Goal: Navigation & Orientation: Find specific page/section

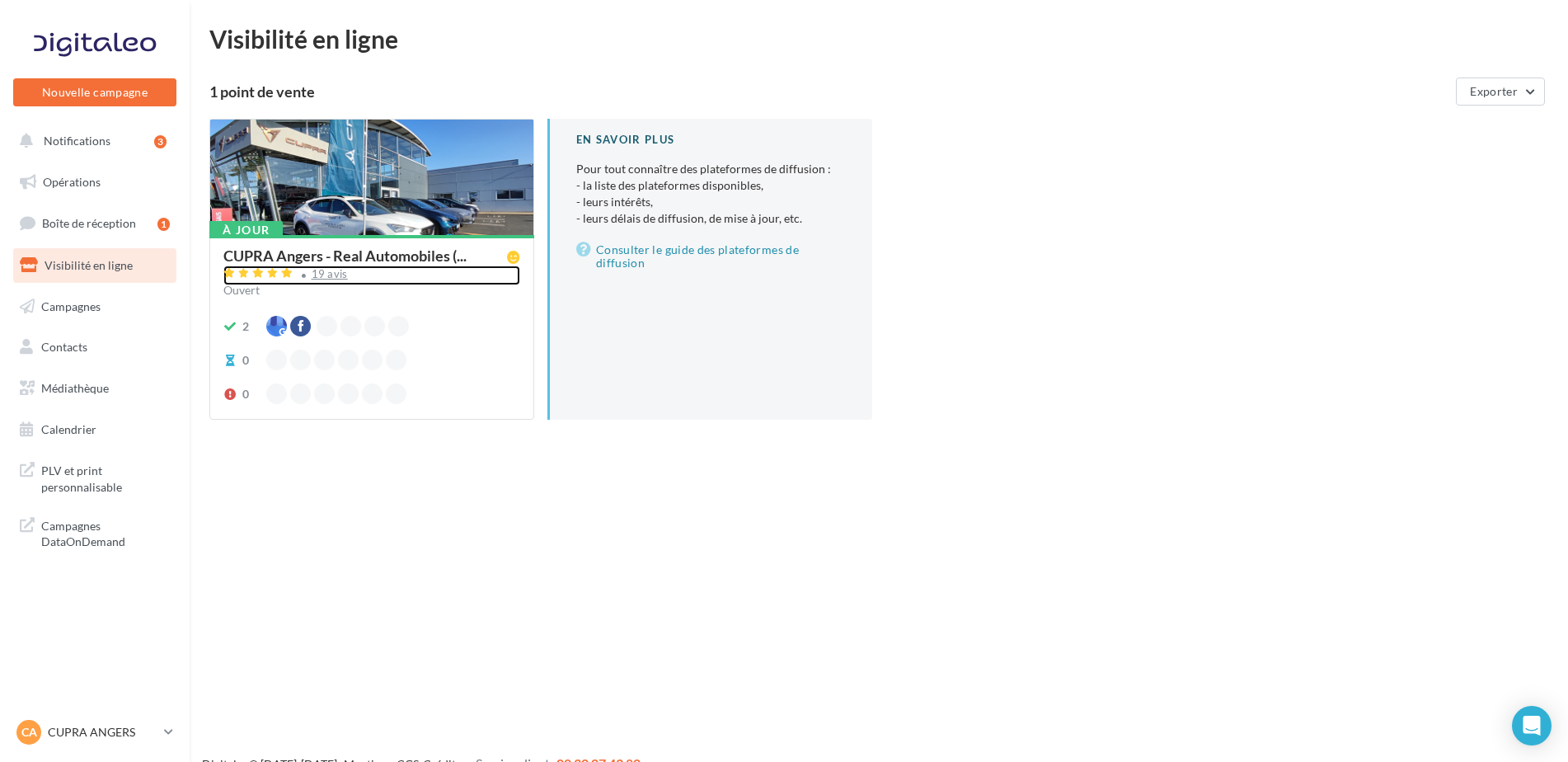
click at [319, 270] on div "19 avis" at bounding box center [330, 275] width 37 height 11
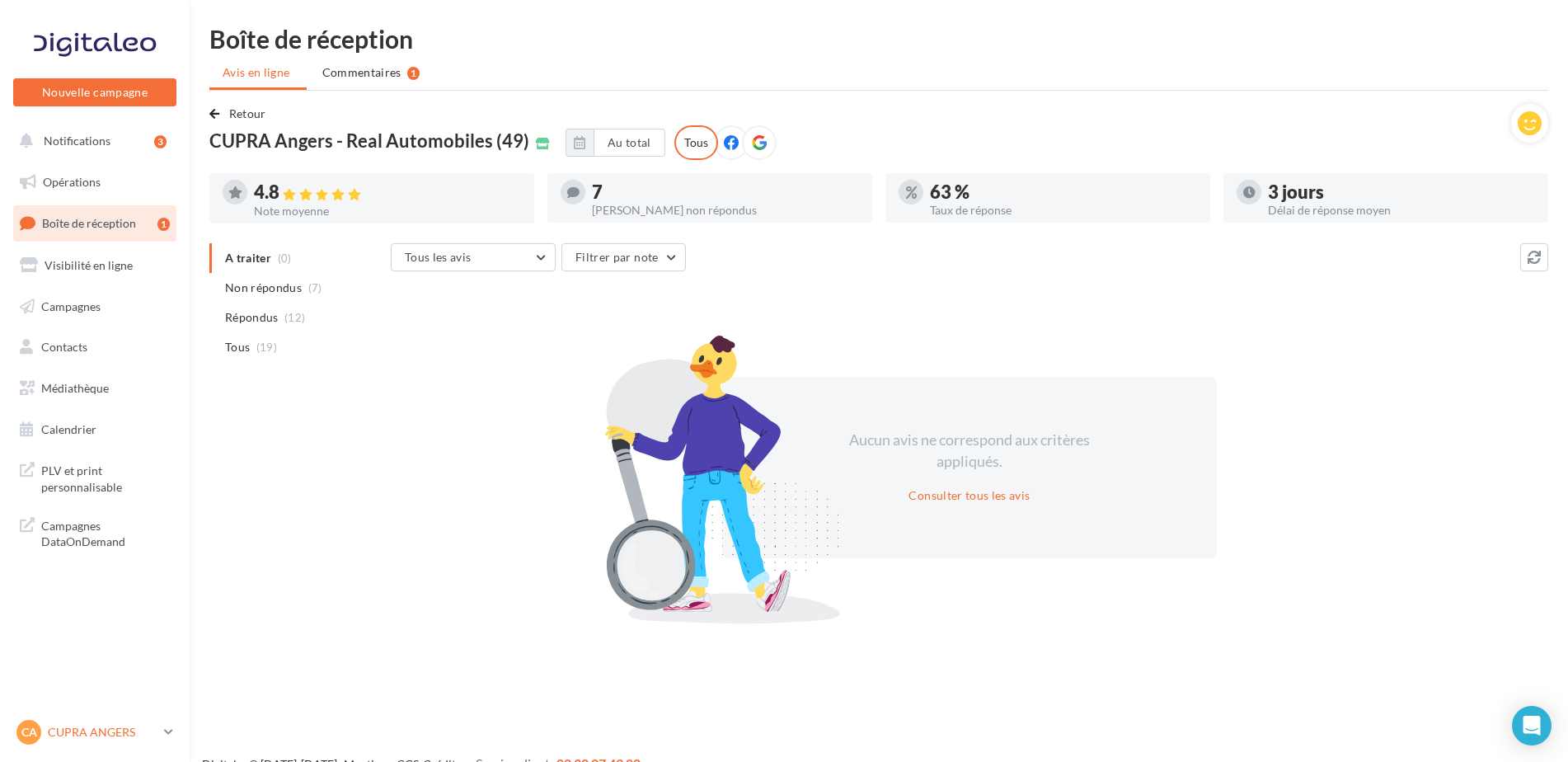
click at [89, 724] on div "CA CUPRA ANGERS cupra_angers" at bounding box center [87, 732] width 141 height 25
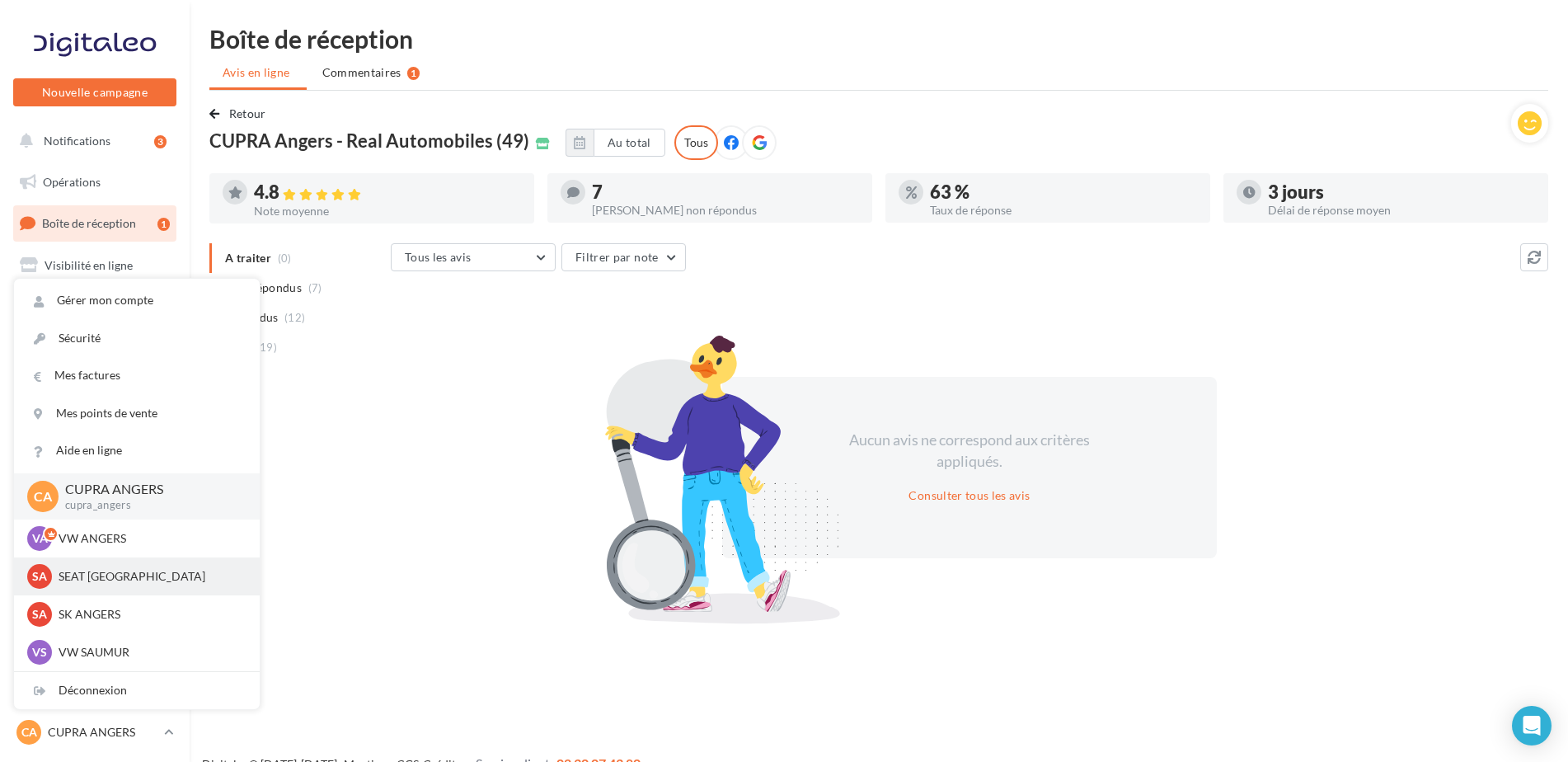
click at [104, 584] on p "SEAT [GEOGRAPHIC_DATA]" at bounding box center [149, 576] width 181 height 16
